Goal: Information Seeking & Learning: Get advice/opinions

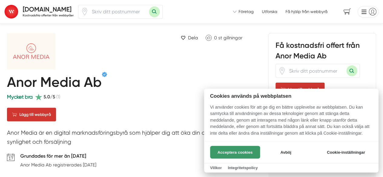
click at [243, 151] on button "Acceptera cookies" at bounding box center [235, 152] width 50 height 13
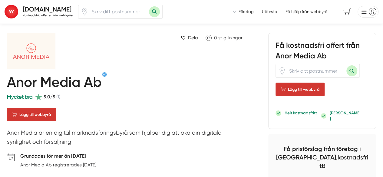
click at [39, 99] on icon at bounding box center [38, 96] width 7 height 7
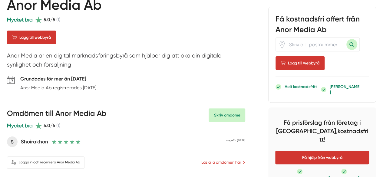
scroll to position [91, 0]
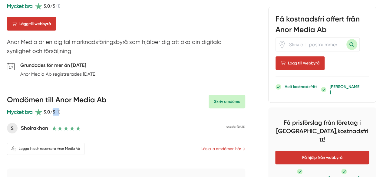
drag, startPoint x: 60, startPoint y: 114, endPoint x: 64, endPoint y: 119, distance: 6.7
click at [54, 113] on div "Mycket bra 5.0/5 (1)" at bounding box center [57, 112] width 100 height 8
click at [202, 151] on link "Läs alla omdömen här" at bounding box center [222, 149] width 45 height 6
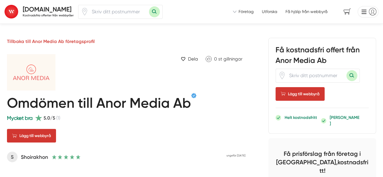
click at [16, 15] on img at bounding box center [12, 12] width 14 height 14
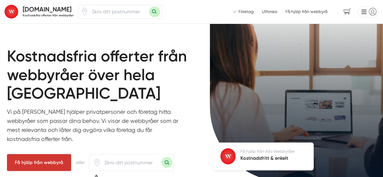
click at [314, 8] on ul "Vi introducerar dig till webbyråer som är redo att hjälpa dig! Vi introducerar …" at bounding box center [306, 11] width 146 height 11
click at [309, 10] on span "Få hjälp från webbyrå" at bounding box center [306, 12] width 42 height 6
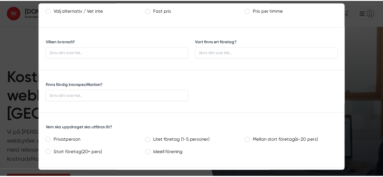
scroll to position [212, 0]
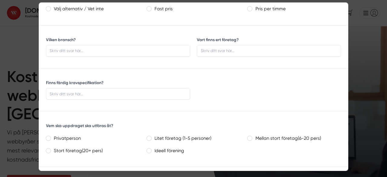
click at [14, 81] on div at bounding box center [193, 88] width 387 height 177
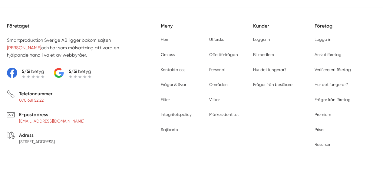
scroll to position [0, 0]
